Goal: Communication & Community: Ask a question

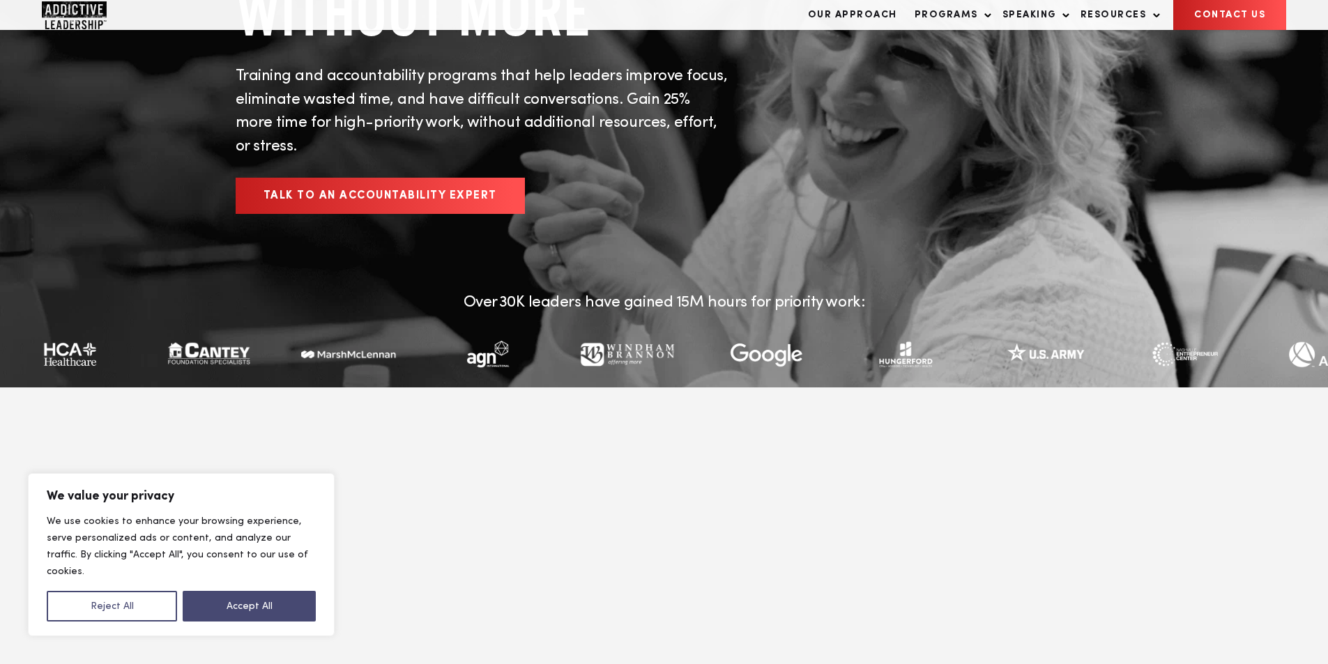
scroll to position [232, 0]
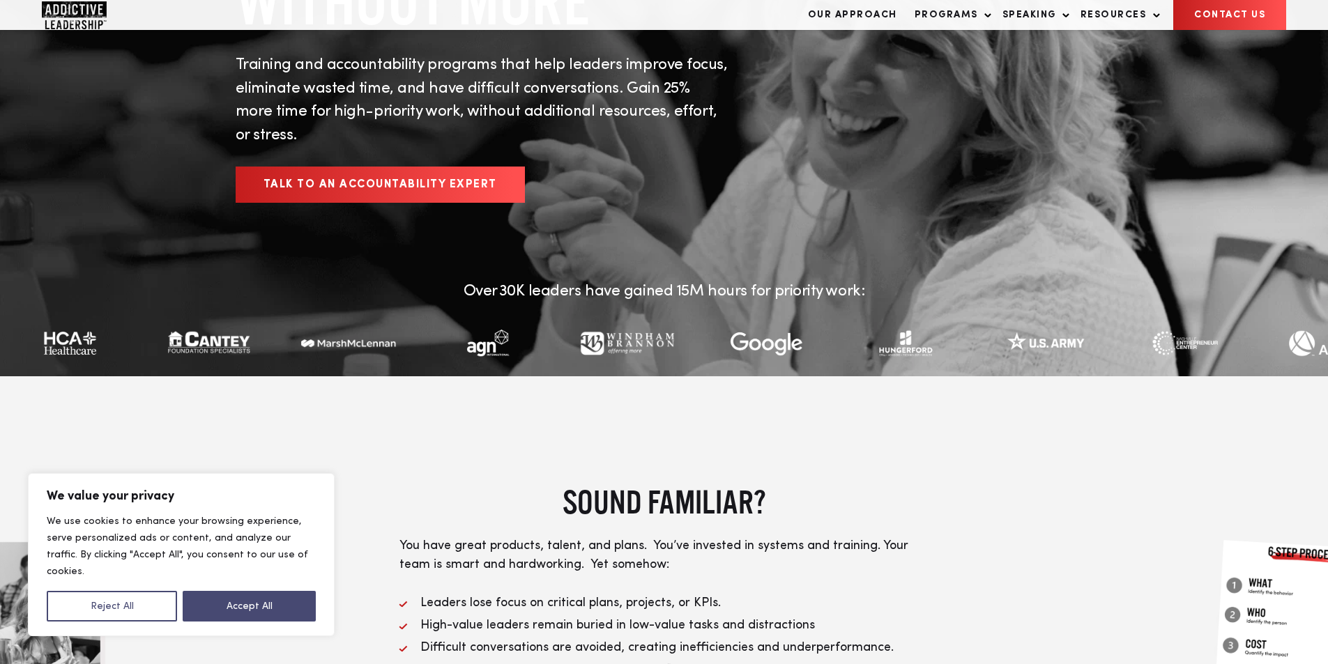
click at [1173, 0] on link "CONTACT US" at bounding box center [1229, 15] width 113 height 30
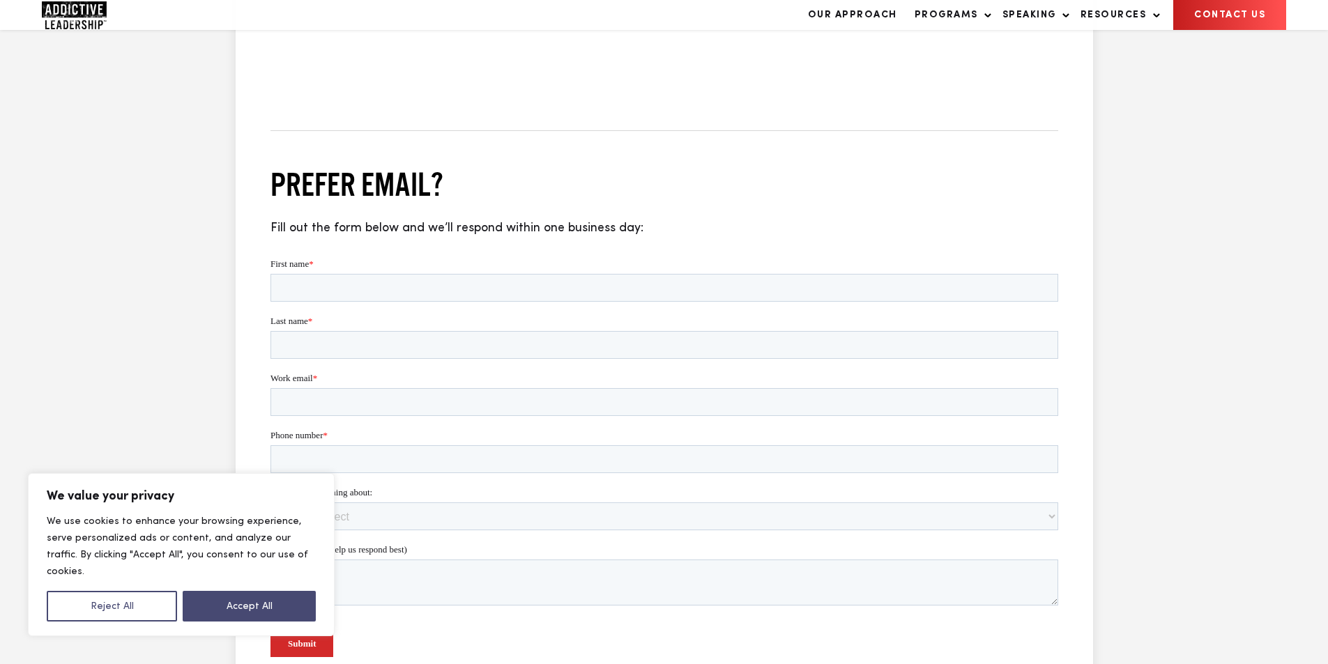
scroll to position [929, 0]
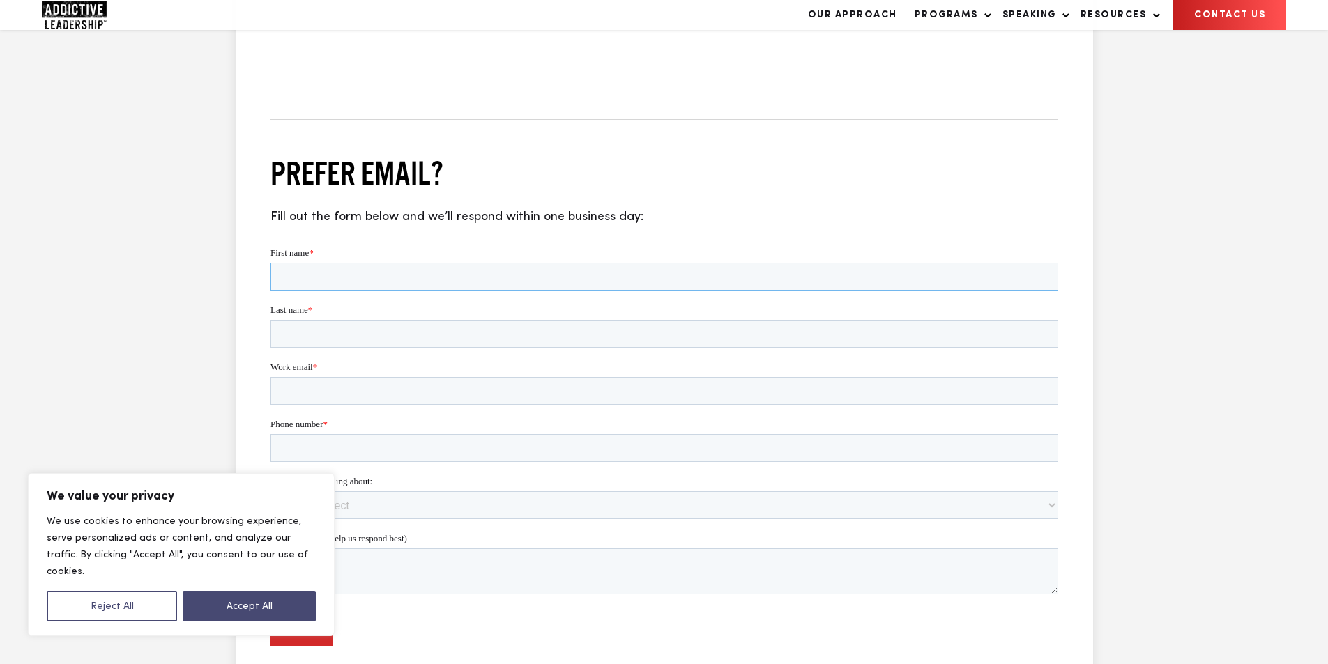
click at [432, 289] on input "First name *" at bounding box center [664, 277] width 788 height 28
click at [428, 310] on form "First name * Please complete this required field. Last name * Work email * Phon…" at bounding box center [664, 458] width 788 height 424
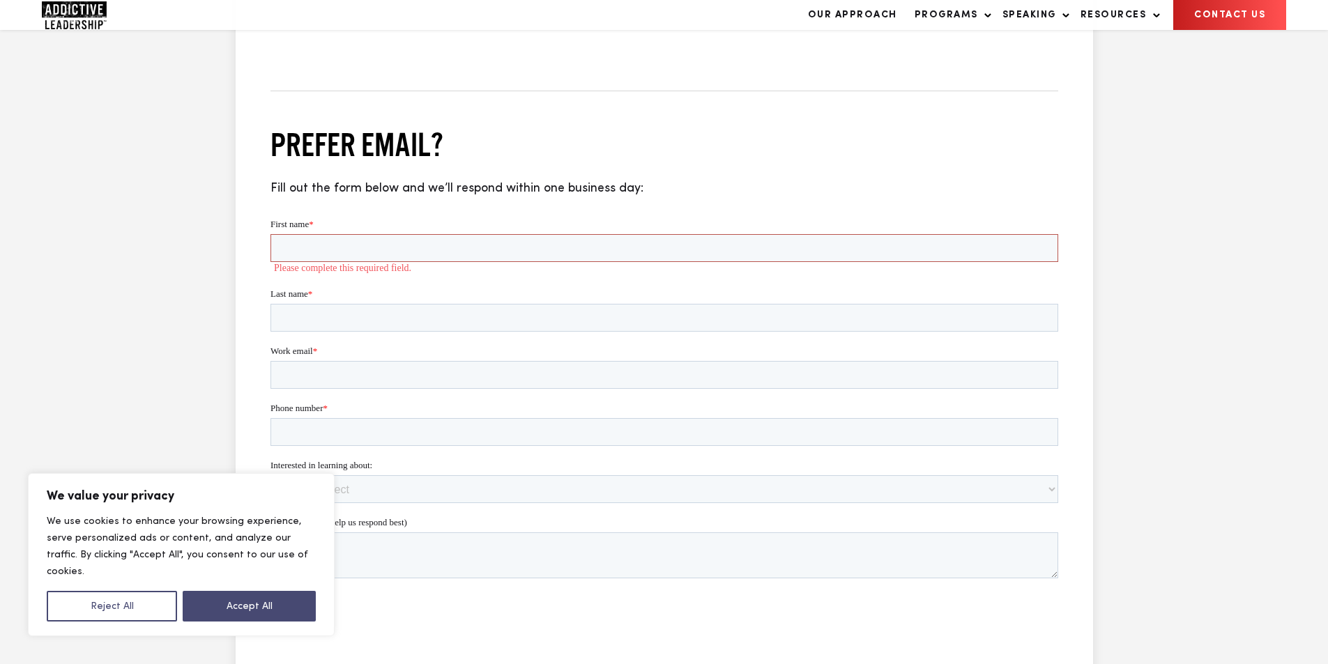
drag, startPoint x: 463, startPoint y: 245, endPoint x: 462, endPoint y: 283, distance: 38.4
click at [463, 255] on input "First name *" at bounding box center [664, 248] width 788 height 28
type input "[PERSON_NAME]"
click at [454, 282] on label "Last name *" at bounding box center [664, 282] width 788 height 14
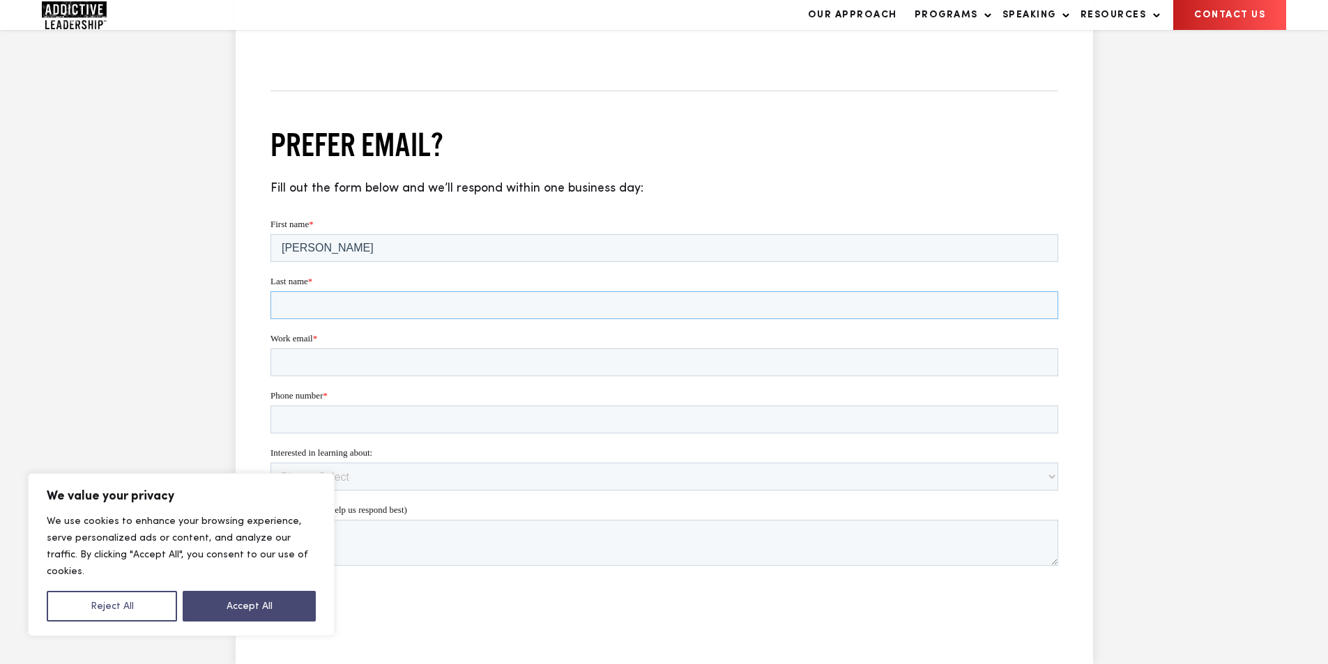
click at [454, 291] on input "Last name *" at bounding box center [664, 305] width 788 height 28
click at [457, 302] on input "Last name *" at bounding box center [664, 305] width 788 height 28
type input "[PERSON_NAME]"
click at [408, 359] on input "Work email *" at bounding box center [664, 362] width 788 height 28
type input "[PERSON_NAME][EMAIL_ADDRESS][DOMAIN_NAME]"
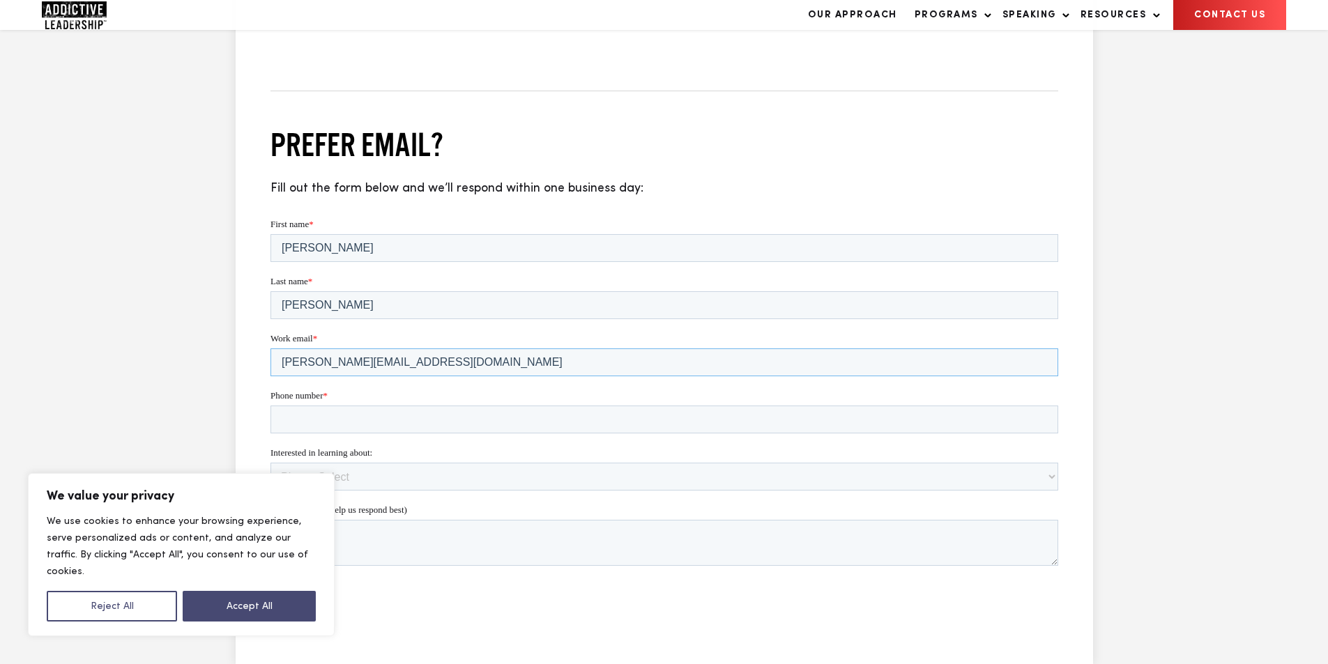
scroll to position [1162, 0]
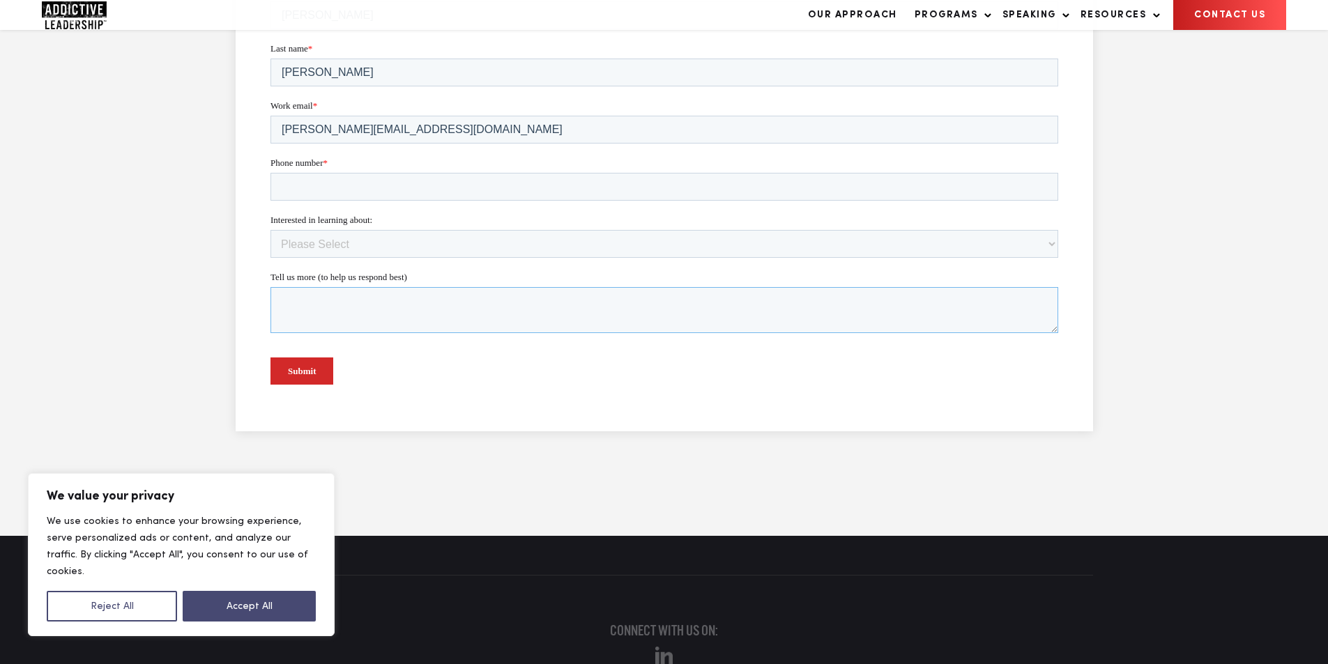
click at [394, 300] on textarea "Tell us more (to help us respond best)" at bounding box center [664, 310] width 788 height 46
paste textarea "Wikipedia is considered to be the World’s most significant tool for reference m…"
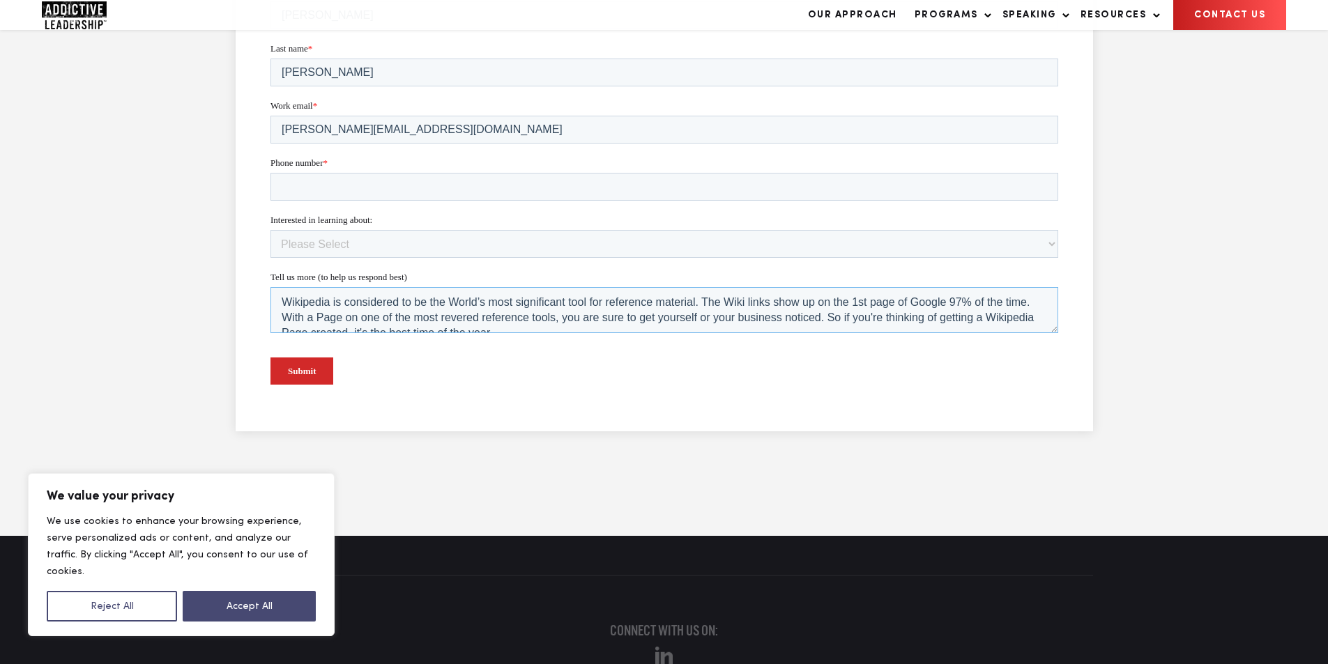
scroll to position [160, 0]
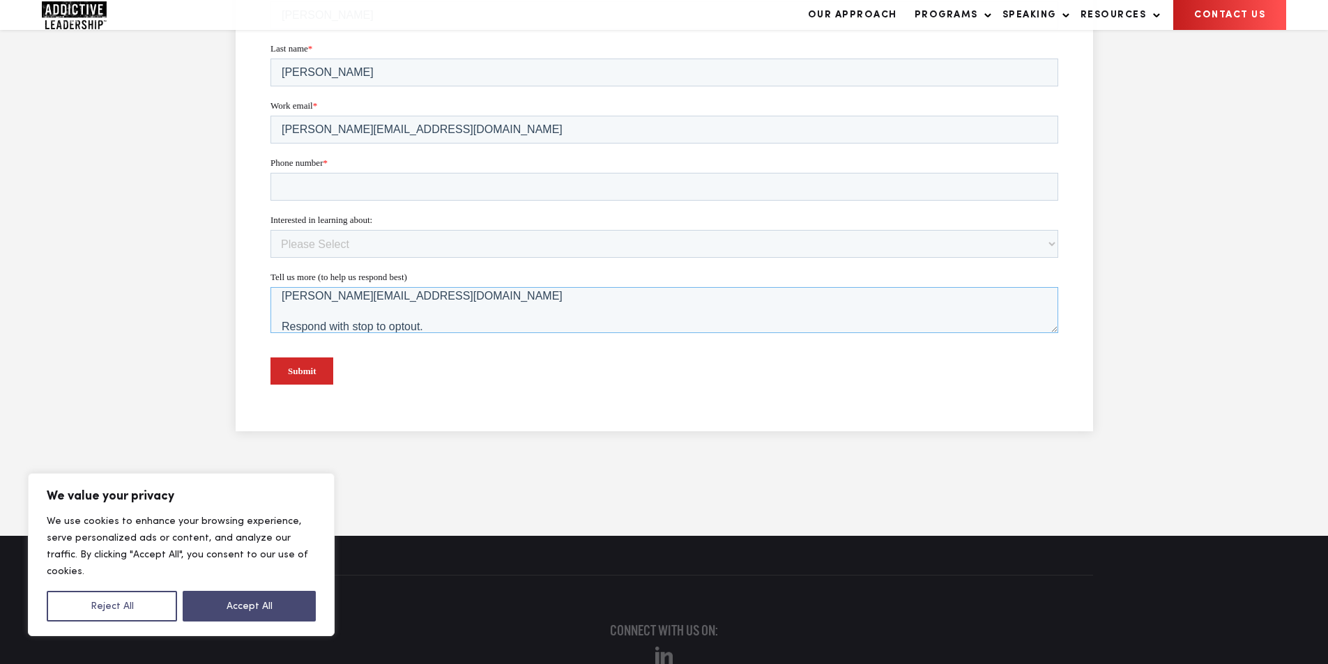
type textarea "Wikipedia is considered to be the World’s most significant tool for reference m…"
click at [371, 215] on span "Interested in learning about:" at bounding box center [321, 220] width 102 height 10
click at [397, 230] on select "Please Select Team Program Individual Program Speaking Other" at bounding box center [664, 244] width 788 height 28
click at [376, 254] on select "Please Select Team Program Individual Program Speaking Other" at bounding box center [664, 244] width 788 height 28
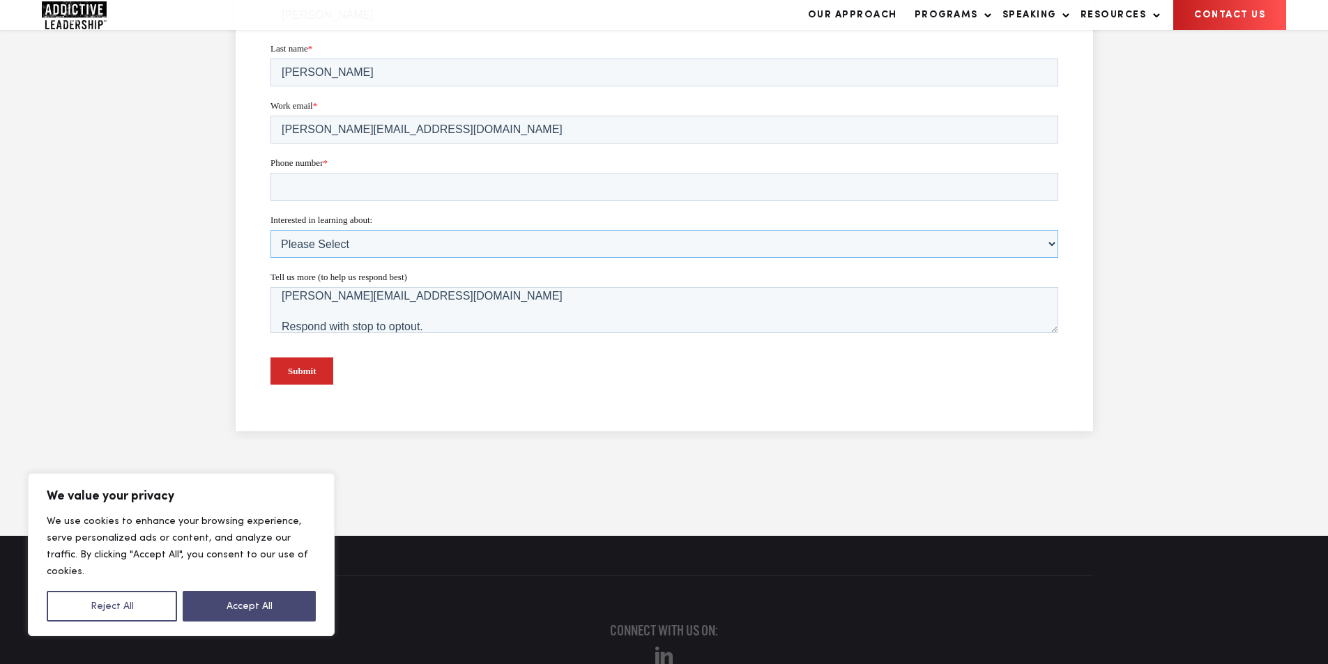
drag, startPoint x: 347, startPoint y: 249, endPoint x: 351, endPoint y: 268, distance: 19.3
click at [351, 268] on form "First name * [PERSON_NAME] Last name * [PERSON_NAME] Work email * [PERSON_NAME]…" at bounding box center [664, 191] width 788 height 412
select select "Other"
click at [270, 247] on select "Please Select Team Program Individual Program Speaking Other" at bounding box center [664, 244] width 788 height 28
click at [348, 208] on form "First name * [PERSON_NAME] Last name * [PERSON_NAME] Work email * [PERSON_NAME]…" at bounding box center [664, 191] width 788 height 412
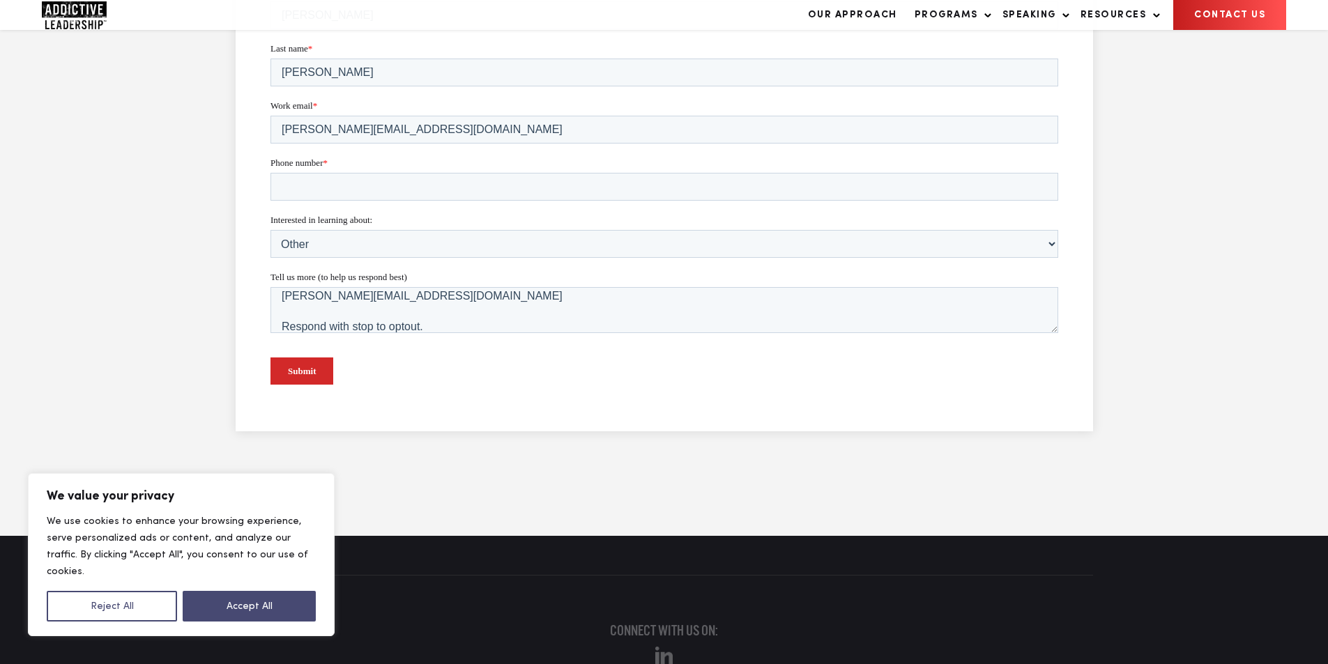
click at [344, 201] on form "First name * [PERSON_NAME] Last name * [PERSON_NAME] Work email * [PERSON_NAME]…" at bounding box center [664, 191] width 788 height 412
drag, startPoint x: 404, startPoint y: 187, endPoint x: 383, endPoint y: 200, distance: 24.2
click at [405, 190] on input "Phone number *" at bounding box center [664, 187] width 788 height 28
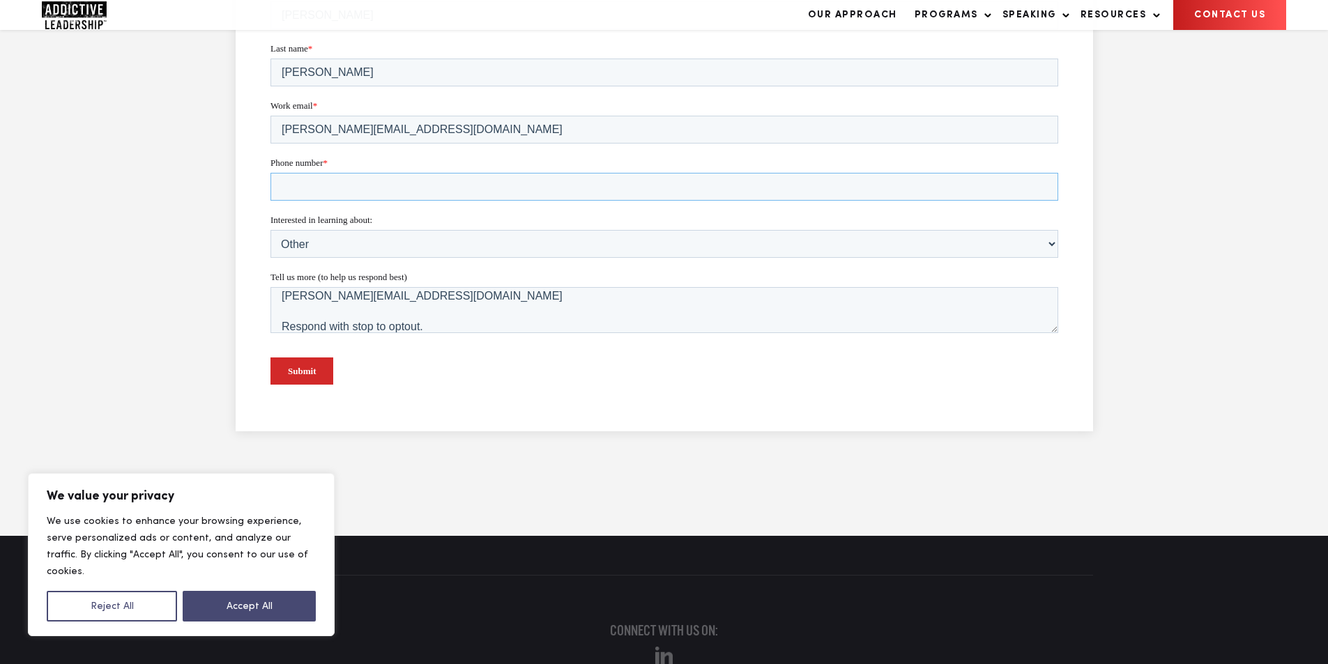
type input "18149805065"
click at [393, 298] on textarea "Wikipedia is considered to be the World’s most significant tool for reference m…" at bounding box center [664, 310] width 788 height 46
click at [307, 365] on input "Submit" at bounding box center [301, 371] width 63 height 27
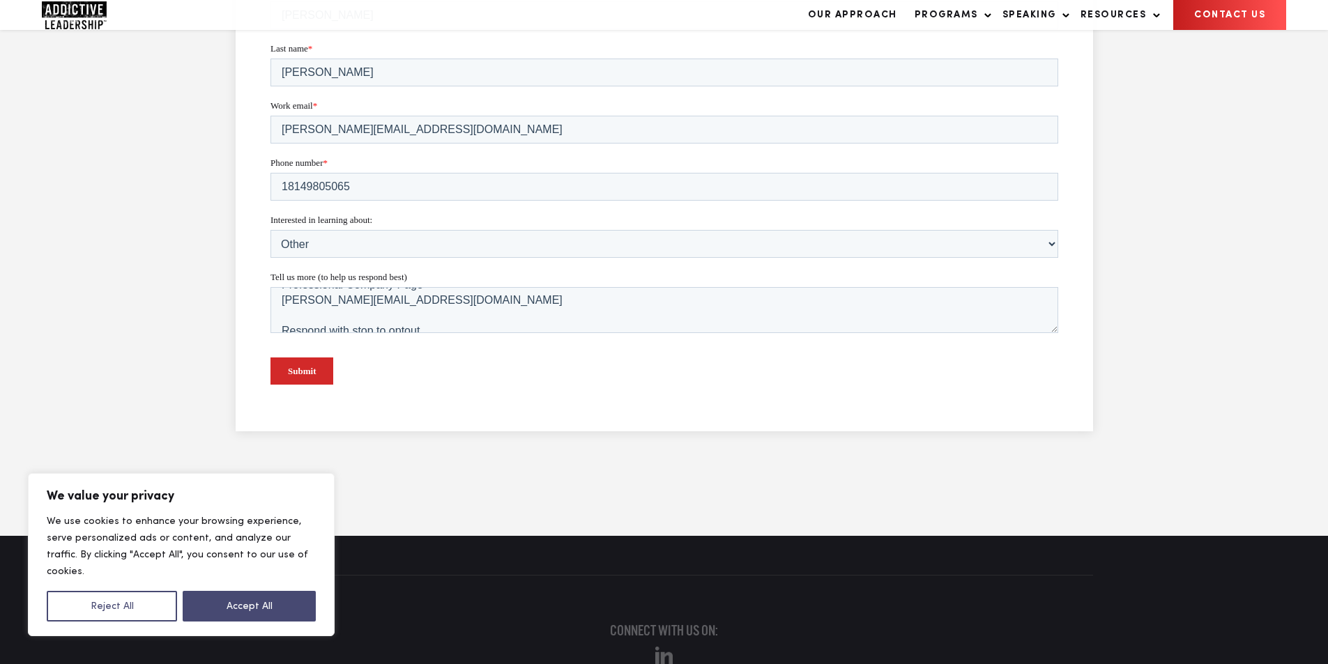
scroll to position [890, 0]
